Goal: Transaction & Acquisition: Download file/media

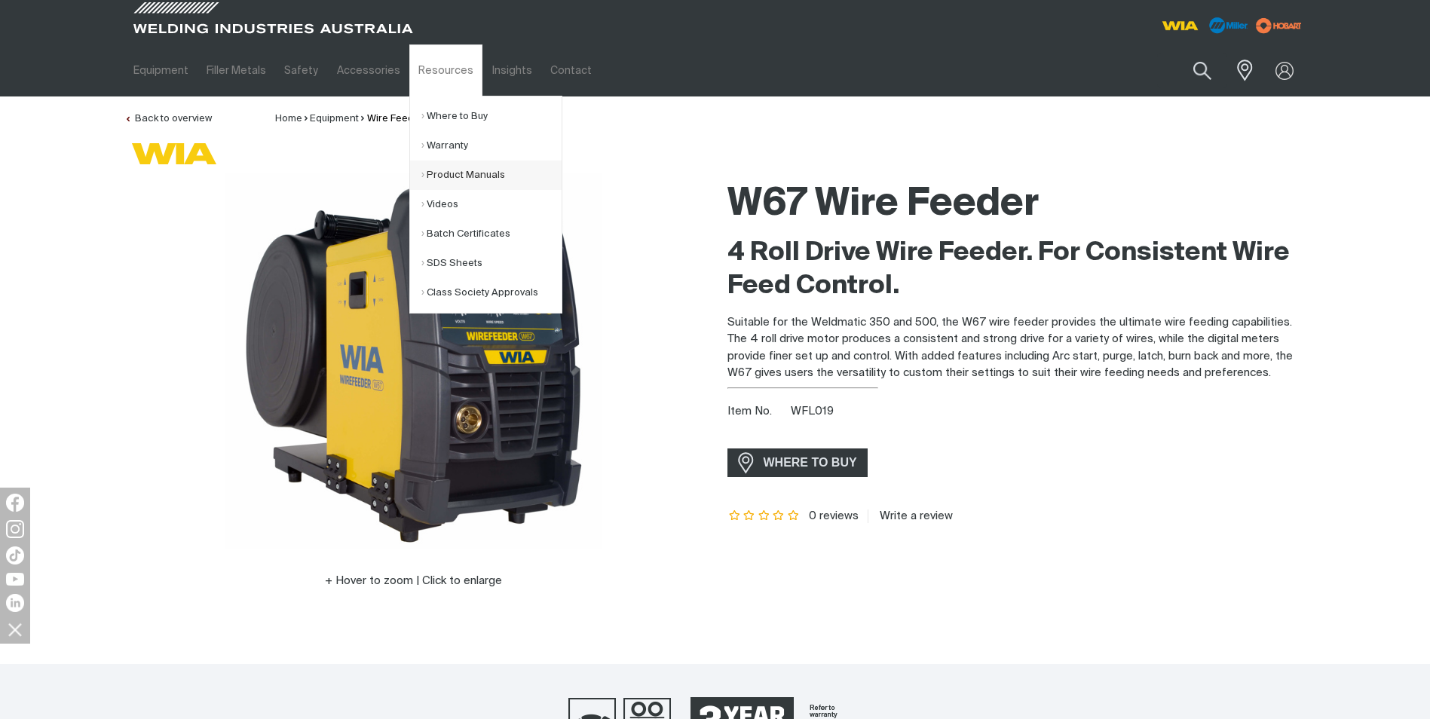
click at [477, 175] on link "Product Manuals" at bounding box center [491, 175] width 140 height 29
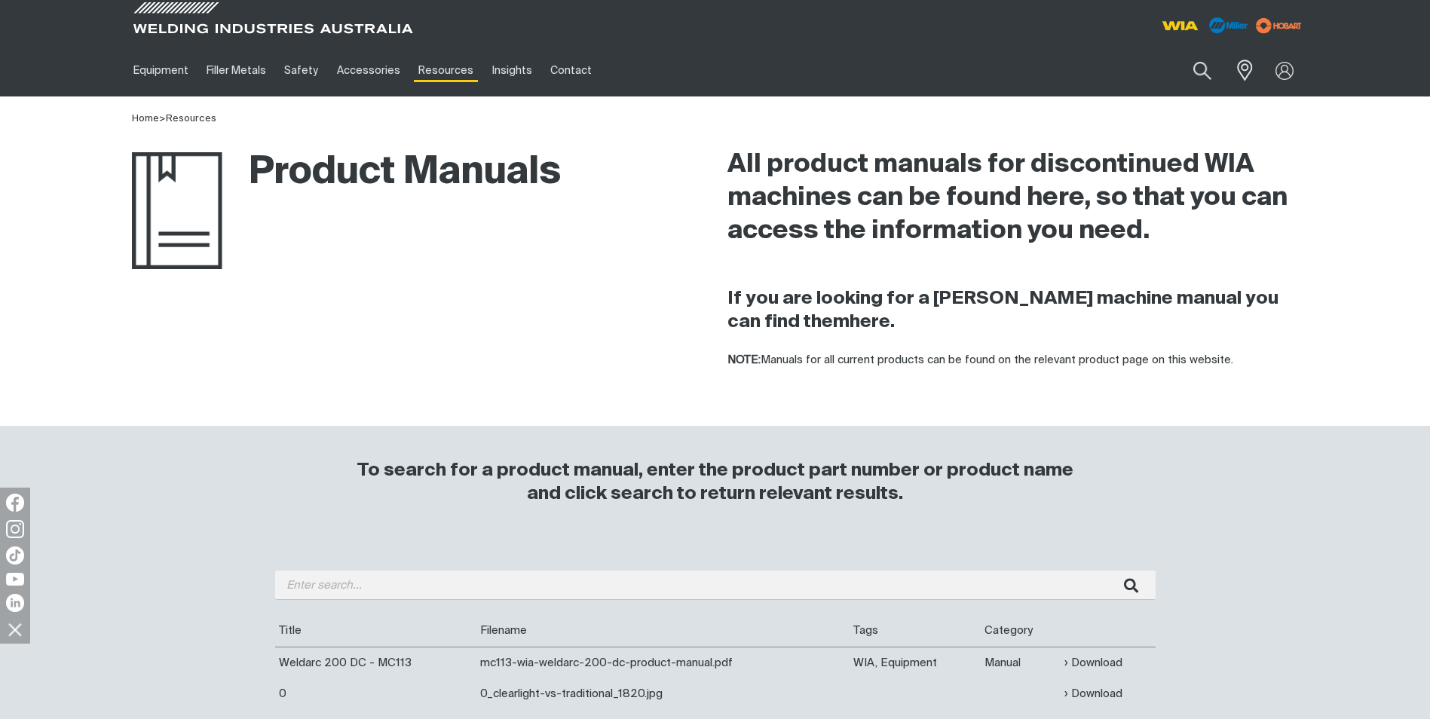
drag, startPoint x: 552, startPoint y: 607, endPoint x: 549, endPoint y: 586, distance: 20.6
click at [549, 586] on input "search" at bounding box center [715, 585] width 880 height 29
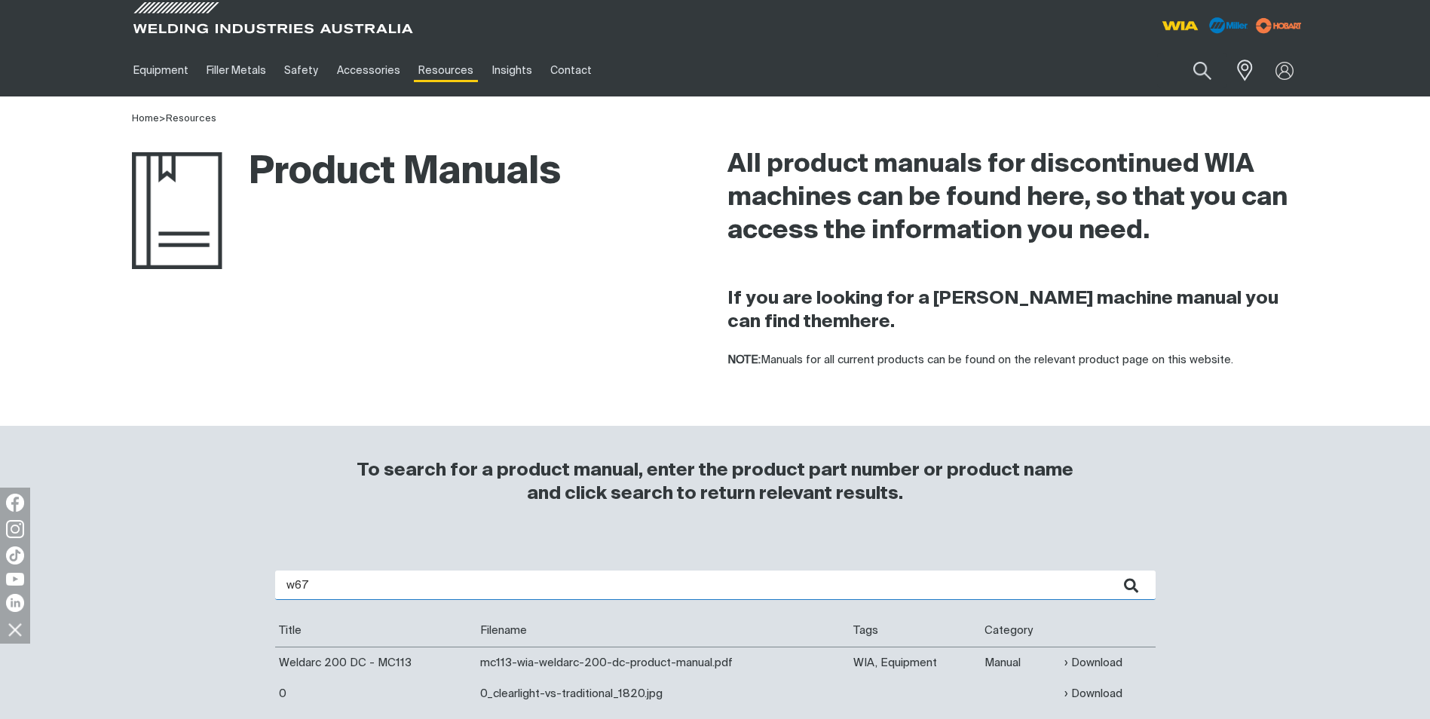
type input "w67"
click at [1108, 571] on button "submit" at bounding box center [1131, 585] width 47 height 29
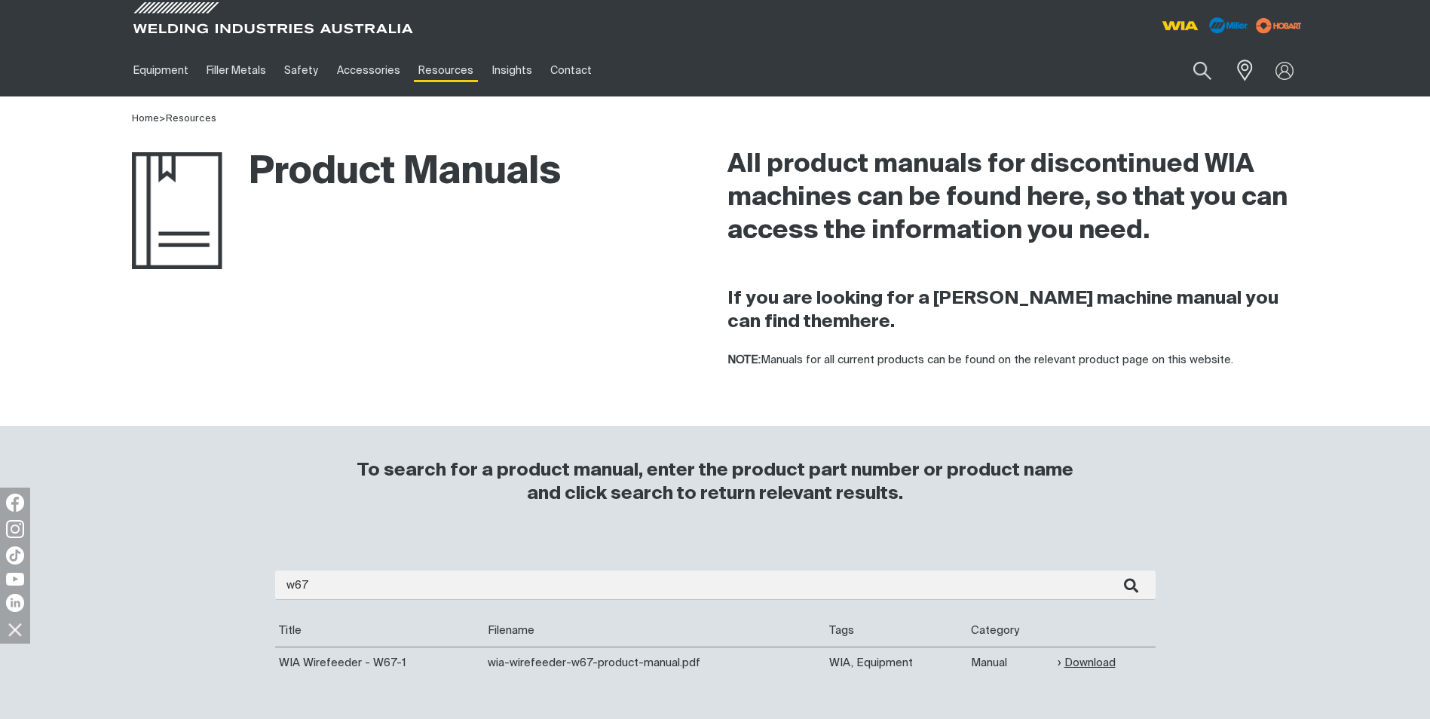
click at [1077, 659] on link "Download" at bounding box center [1086, 662] width 58 height 17
